Goal: Navigation & Orientation: Find specific page/section

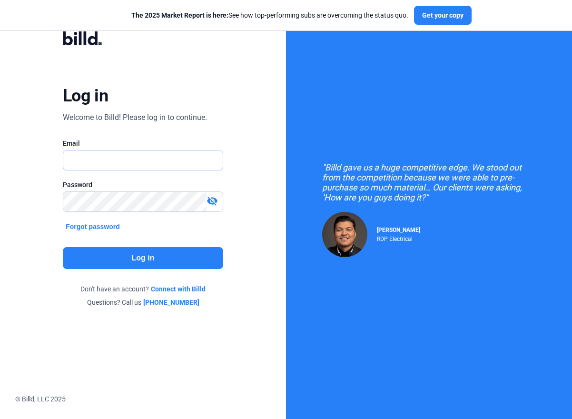
click at [163, 163] on input "text" at bounding box center [137, 159] width 149 height 19
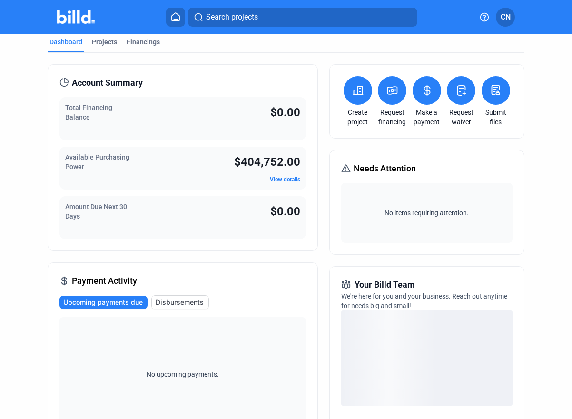
scroll to position [8, 0]
click at [282, 180] on link "View details" at bounding box center [285, 178] width 30 height 7
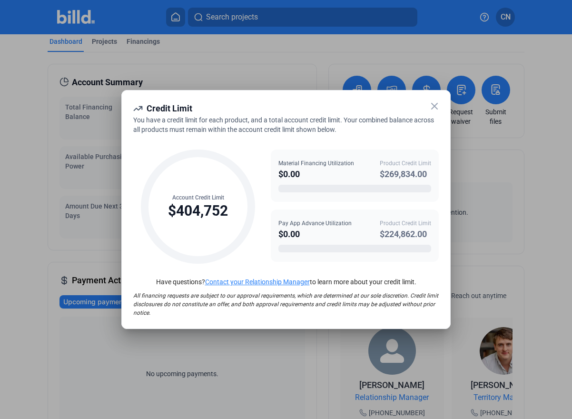
click at [434, 105] on icon at bounding box center [434, 105] width 11 height 11
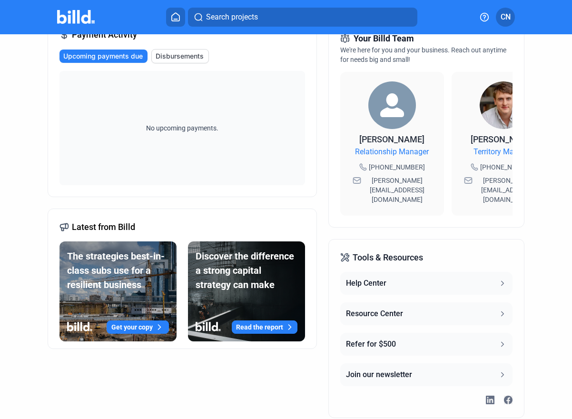
scroll to position [0, 0]
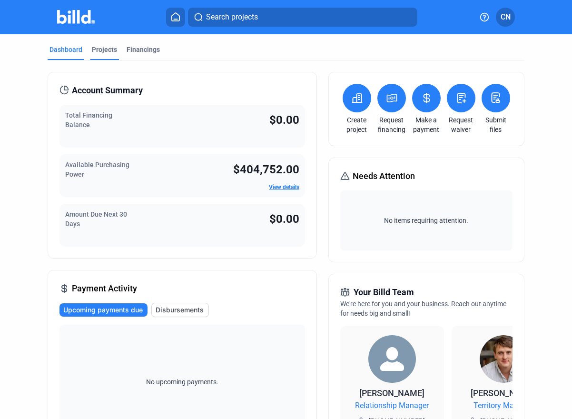
click at [102, 49] on div "Projects" at bounding box center [104, 50] width 25 height 10
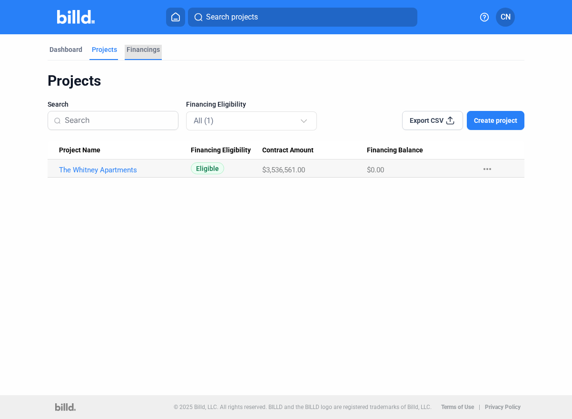
click at [144, 48] on div "Financings" at bounding box center [143, 50] width 33 height 10
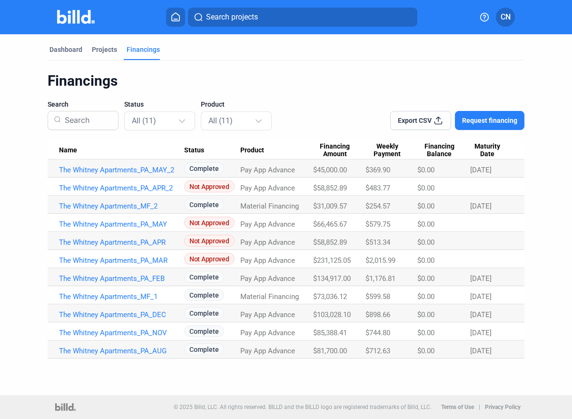
click at [70, 18] on img at bounding box center [76, 17] width 38 height 14
